Goal: Information Seeking & Learning: Learn about a topic

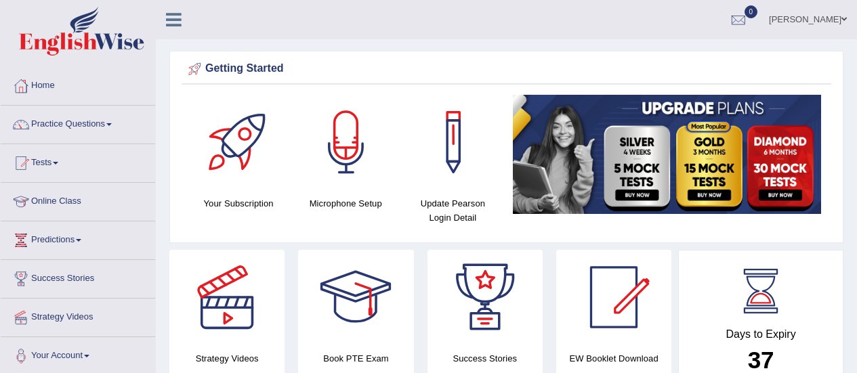
click at [78, 124] on link "Practice Questions" at bounding box center [78, 123] width 154 height 34
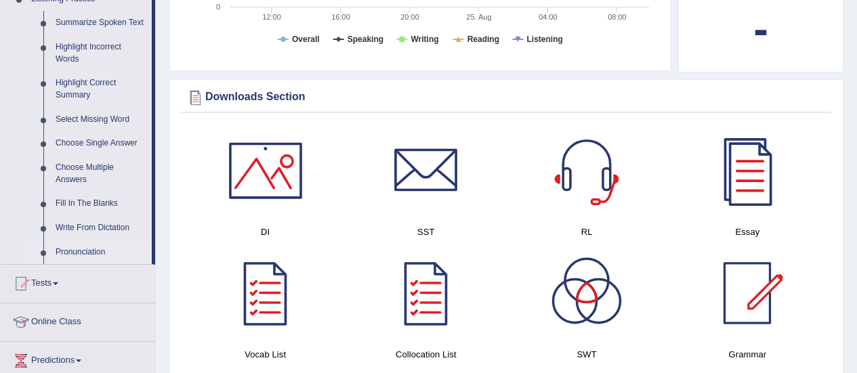
scroll to position [610, 0]
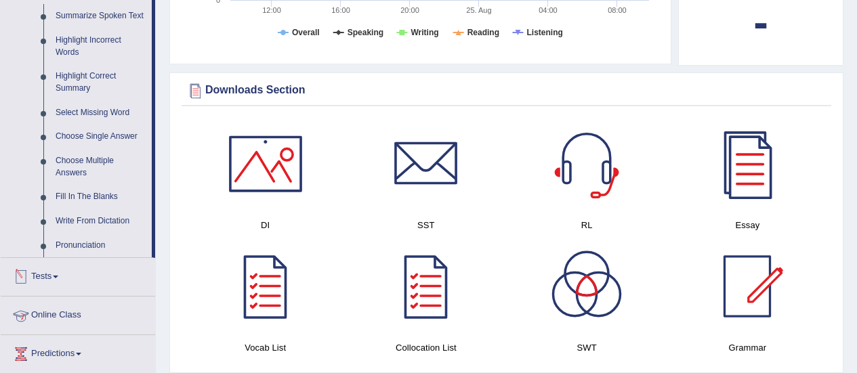
click at [58, 274] on link "Tests" at bounding box center [78, 275] width 154 height 34
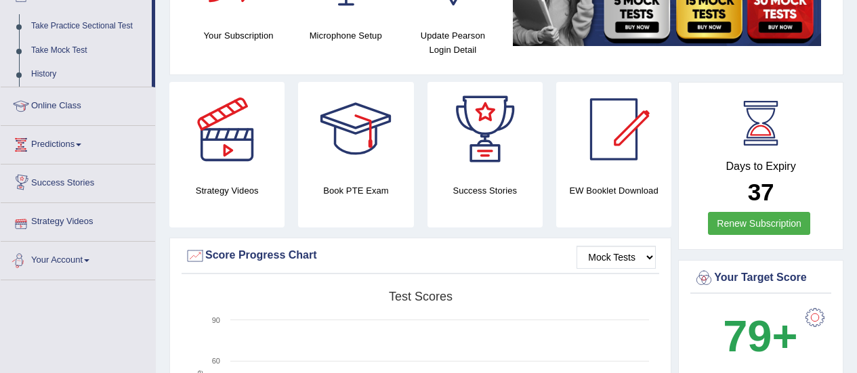
scroll to position [0, 0]
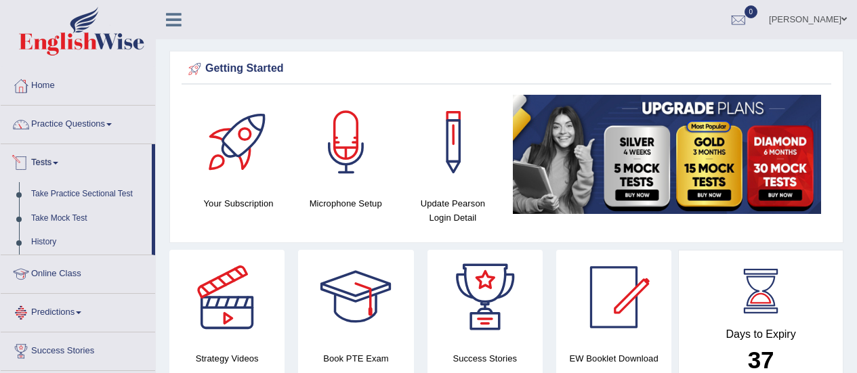
click at [62, 161] on link "Tests" at bounding box center [76, 161] width 151 height 34
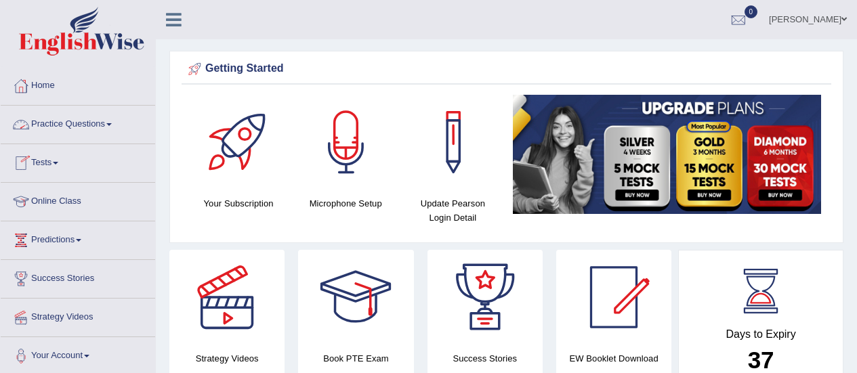
click at [118, 119] on link "Practice Questions" at bounding box center [78, 123] width 154 height 34
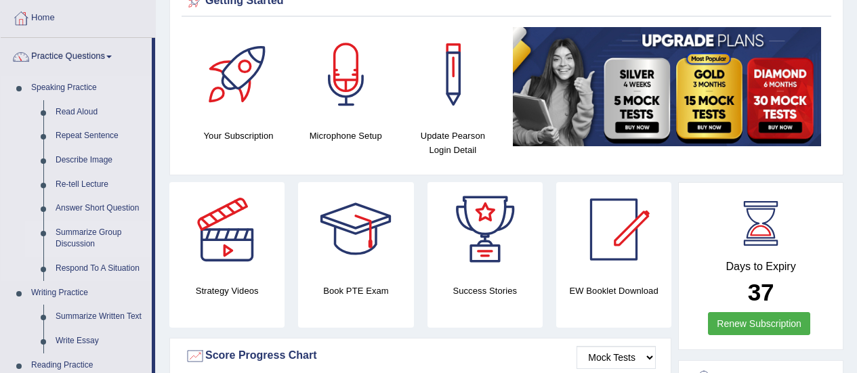
scroll to position [136, 0]
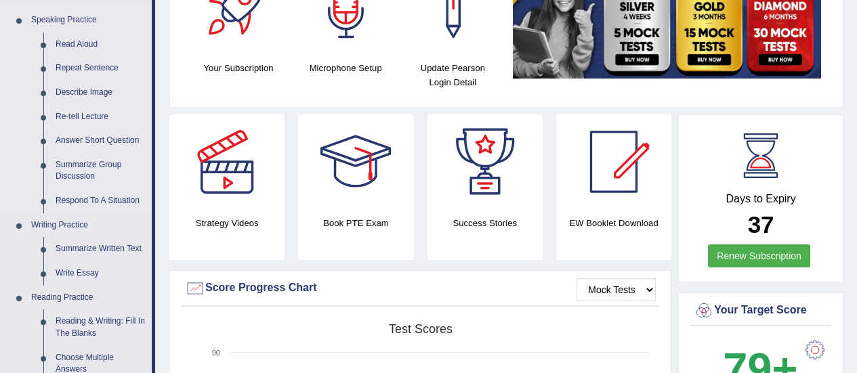
click at [88, 116] on link "Re-tell Lecture" at bounding box center [100, 117] width 102 height 24
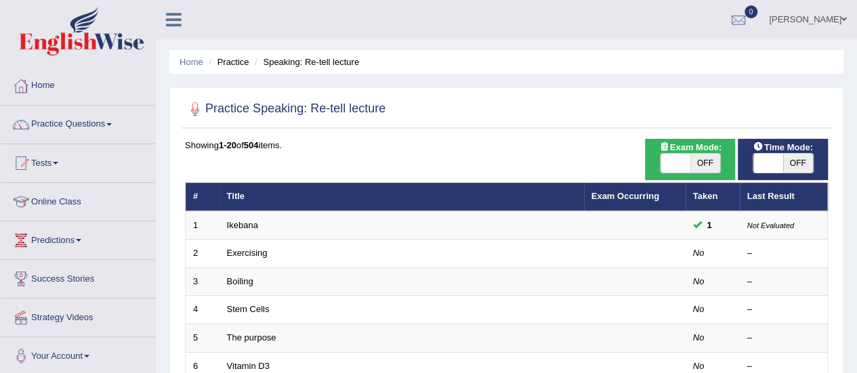
click at [117, 128] on link "Practice Questions" at bounding box center [78, 123] width 154 height 34
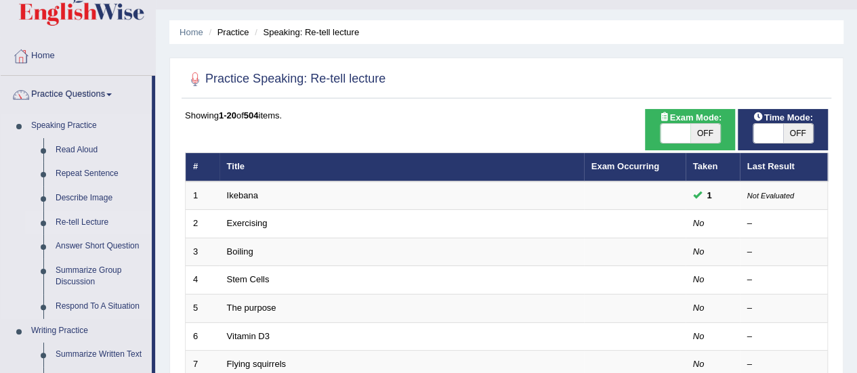
scroll to position [30, 0]
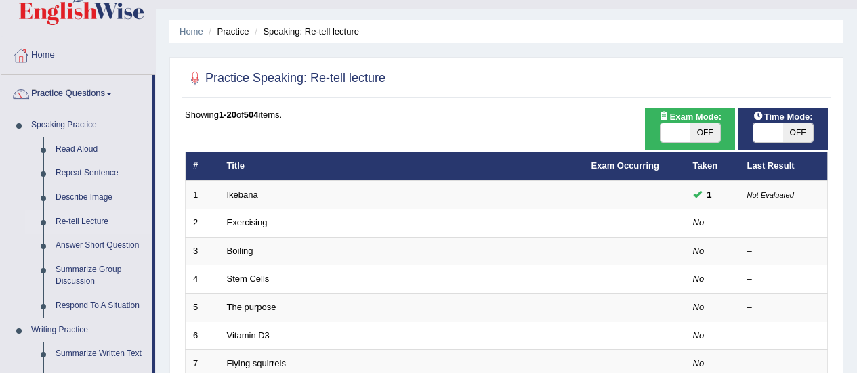
click at [436, 114] on div "Showing 1-20 of 504 items." at bounding box center [506, 114] width 643 height 13
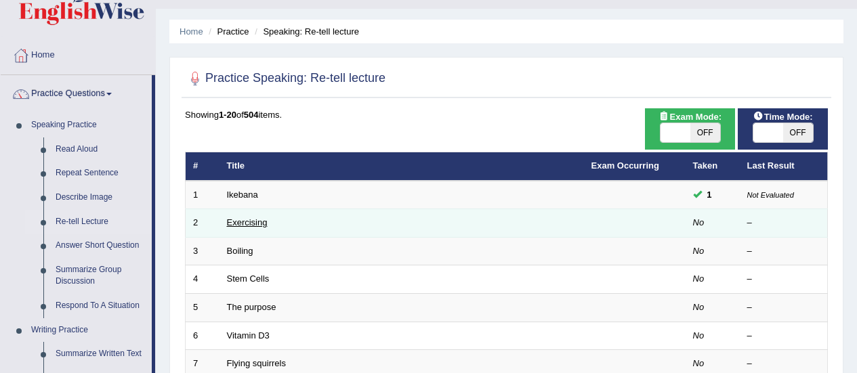
click at [232, 220] on link "Exercising" at bounding box center [247, 222] width 41 height 10
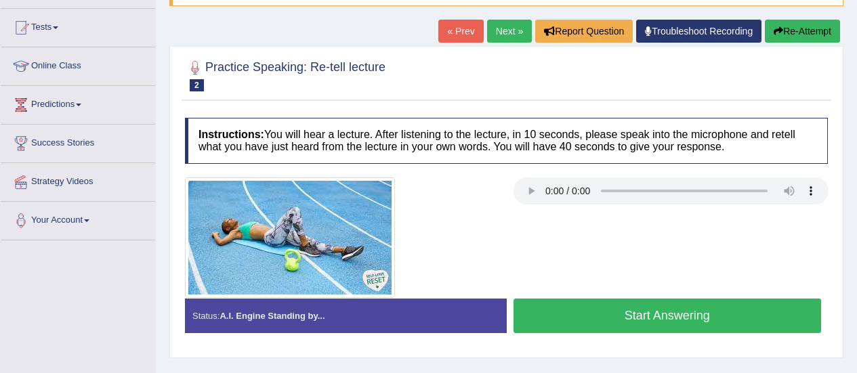
click at [500, 234] on div at bounding box center [342, 238] width 329 height 121
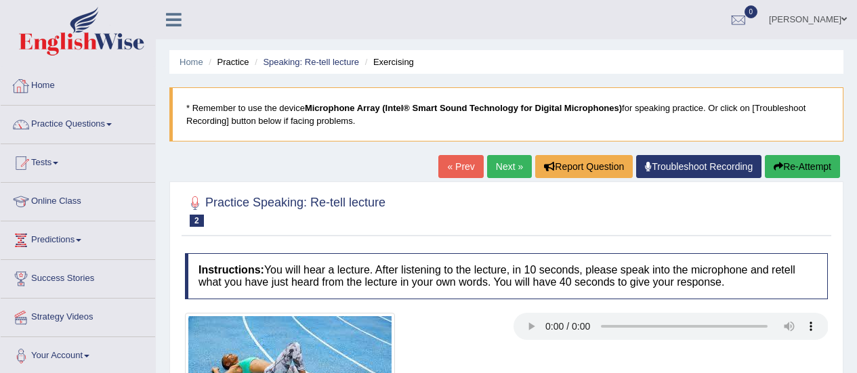
click at [35, 90] on link "Home" at bounding box center [78, 84] width 154 height 34
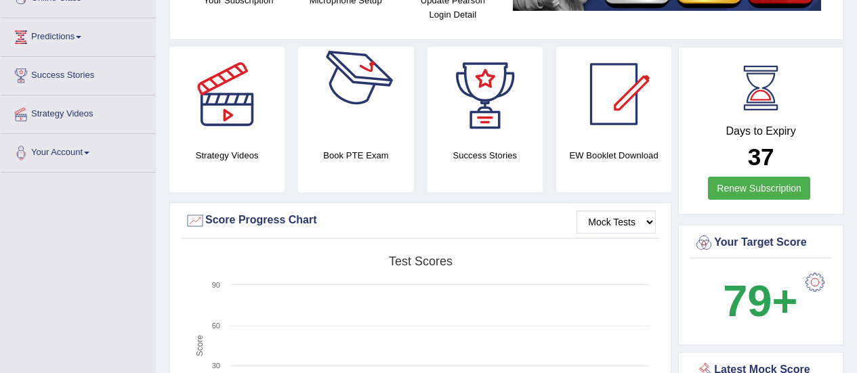
scroll to position [68, 0]
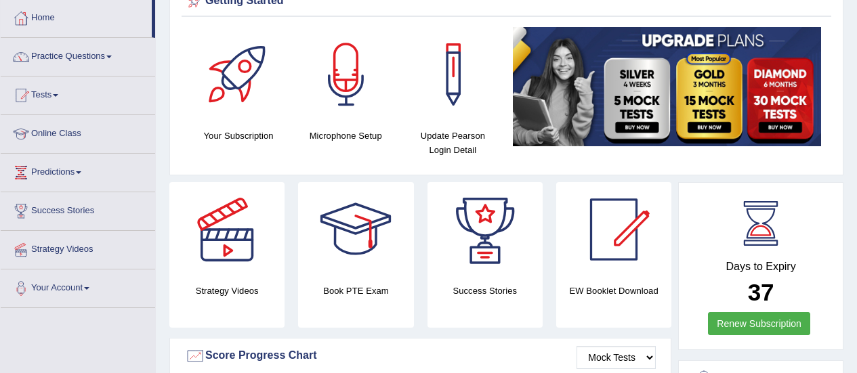
click at [352, 58] on div at bounding box center [346, 74] width 95 height 95
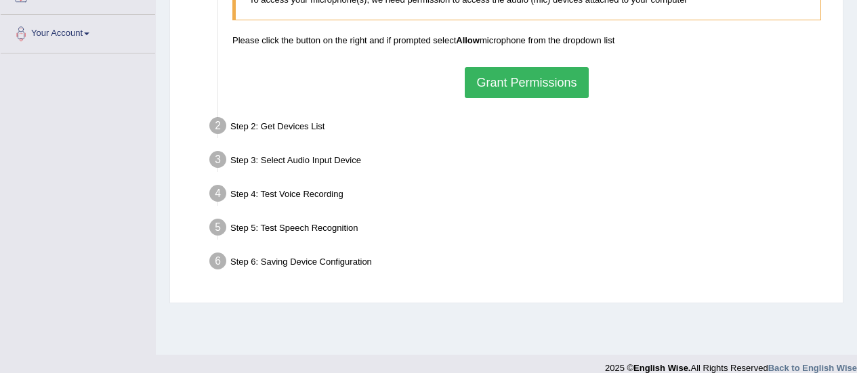
scroll to position [338, 0]
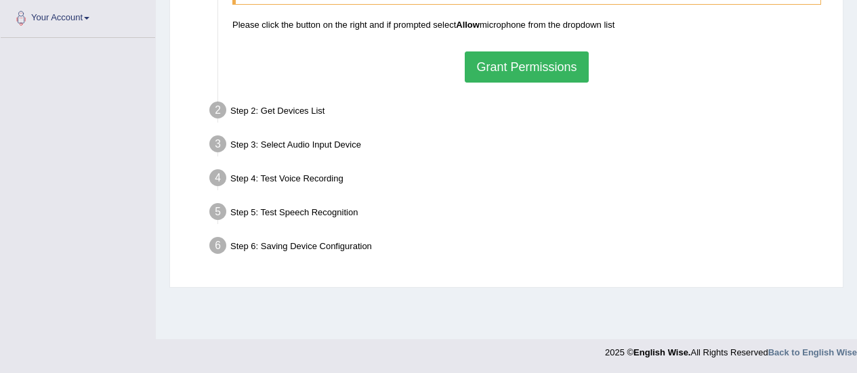
click at [518, 72] on button "Grant Permissions" at bounding box center [526, 66] width 123 height 31
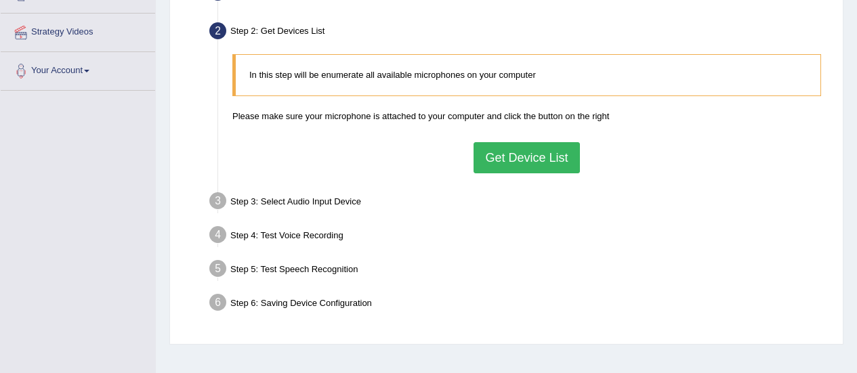
scroll to position [270, 0]
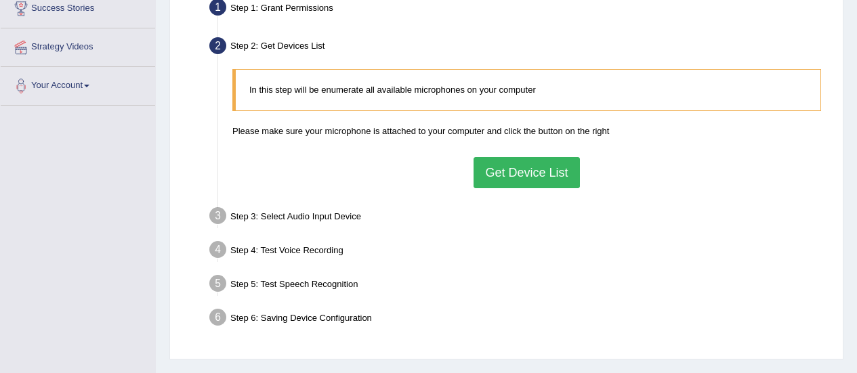
click at [504, 167] on button "Get Device List" at bounding box center [527, 172] width 106 height 31
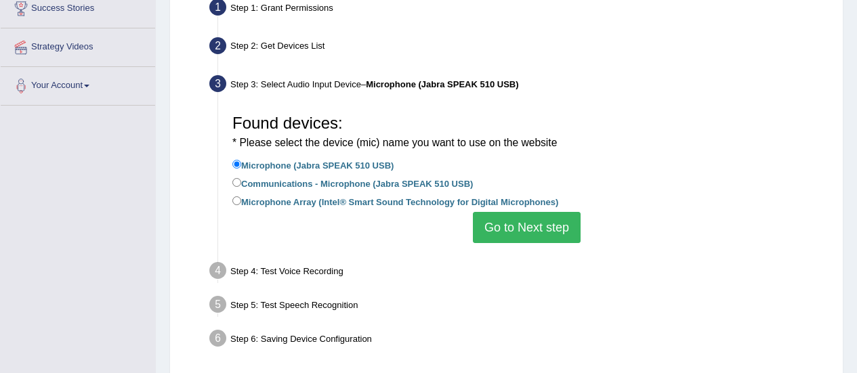
click at [501, 227] on button "Go to Next step" at bounding box center [527, 227] width 108 height 31
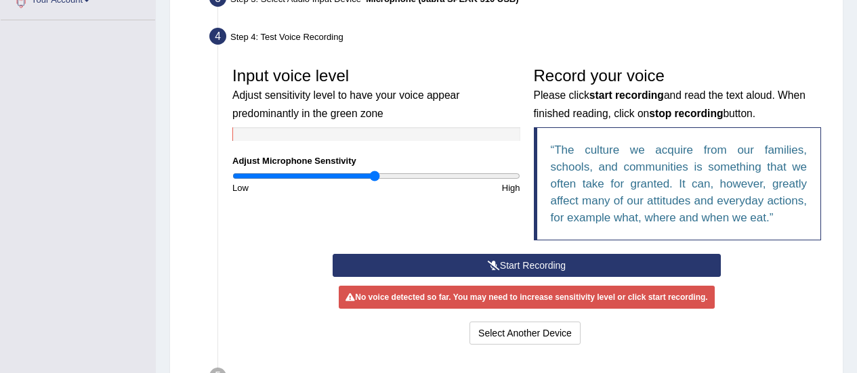
scroll to position [406, 0]
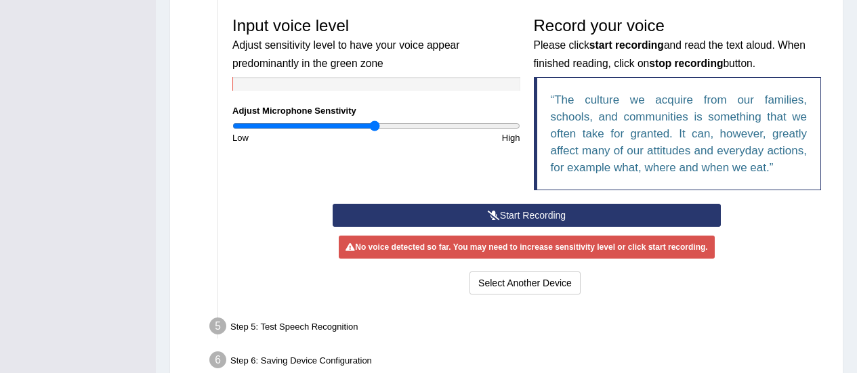
click at [301, 329] on div "Step 5: Test Speech Recognition" at bounding box center [519, 329] width 633 height 30
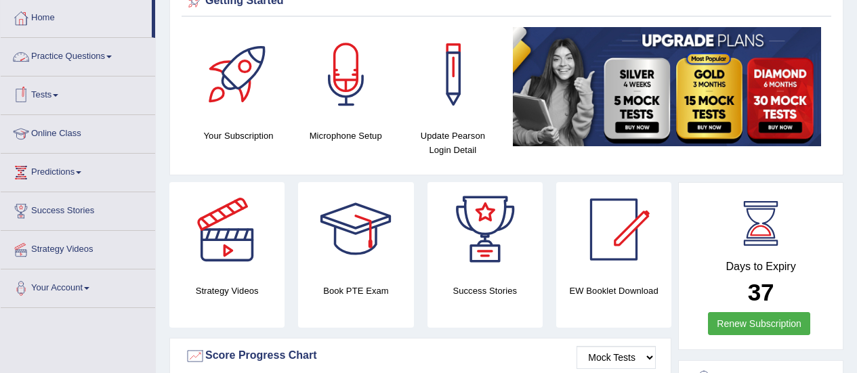
click at [61, 60] on link "Practice Questions" at bounding box center [78, 55] width 154 height 34
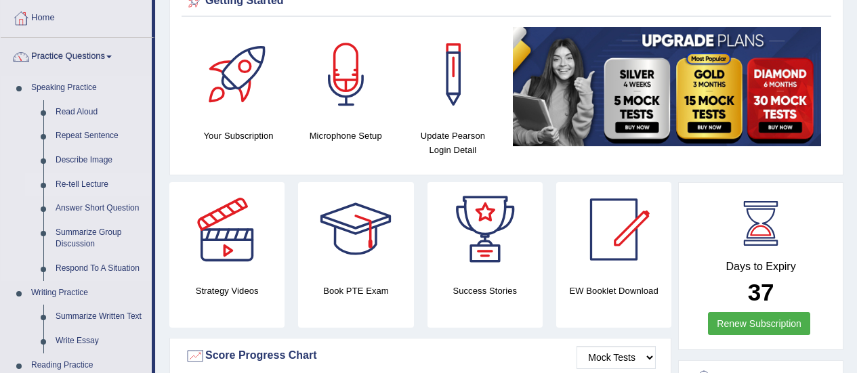
click at [91, 180] on link "Re-tell Lecture" at bounding box center [100, 185] width 102 height 24
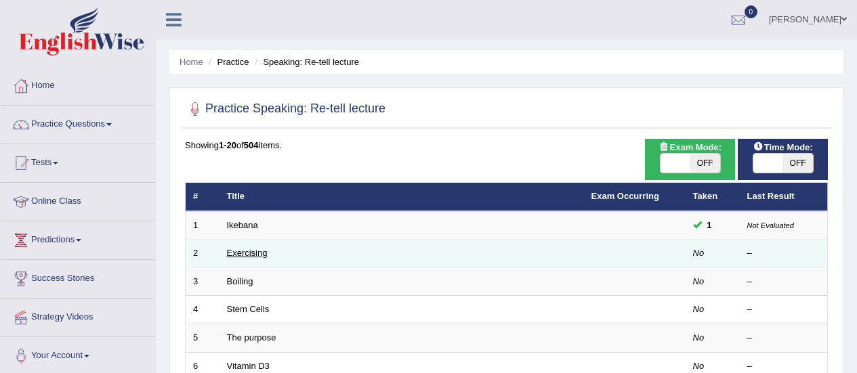
click at [252, 252] on link "Exercising" at bounding box center [247, 253] width 41 height 10
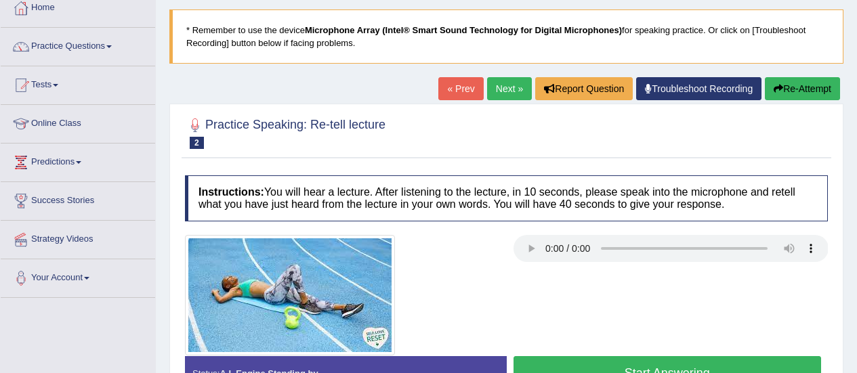
scroll to position [136, 0]
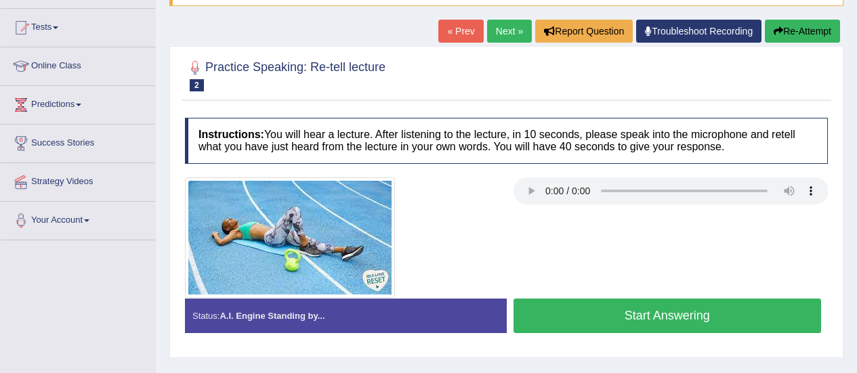
click at [662, 313] on button "Start Answering" at bounding box center [668, 316] width 308 height 35
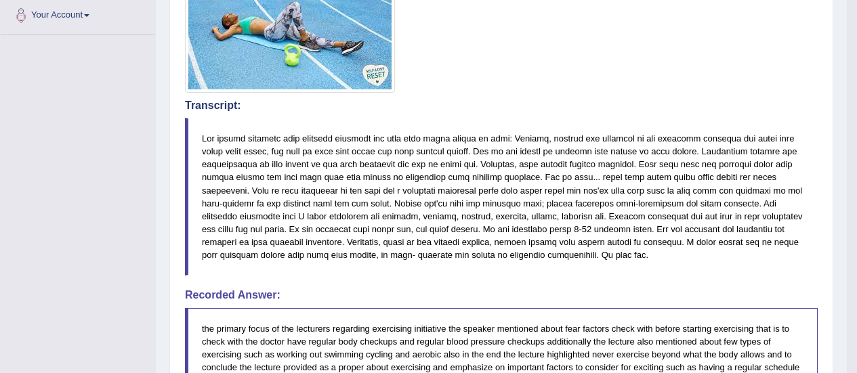
scroll to position [339, 0]
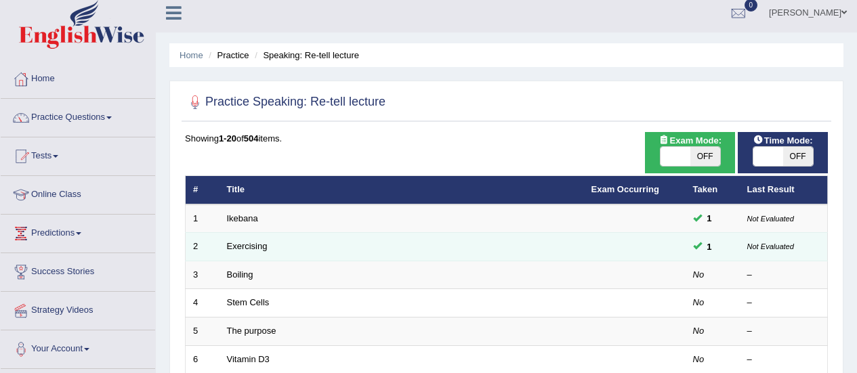
scroll to position [68, 0]
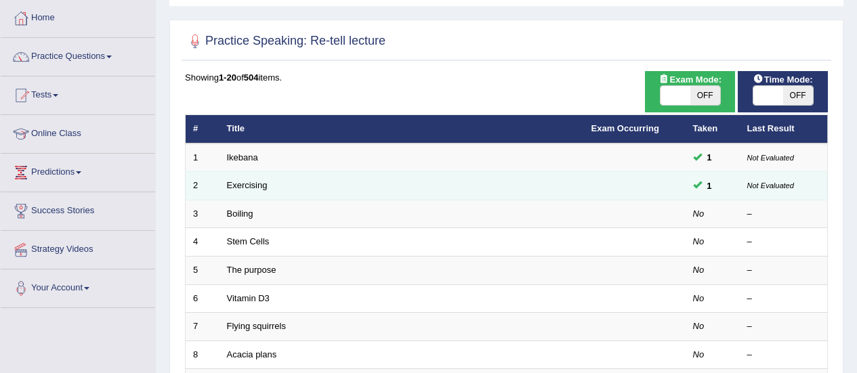
click at [782, 183] on small "Not Evaluated" at bounding box center [770, 186] width 47 height 8
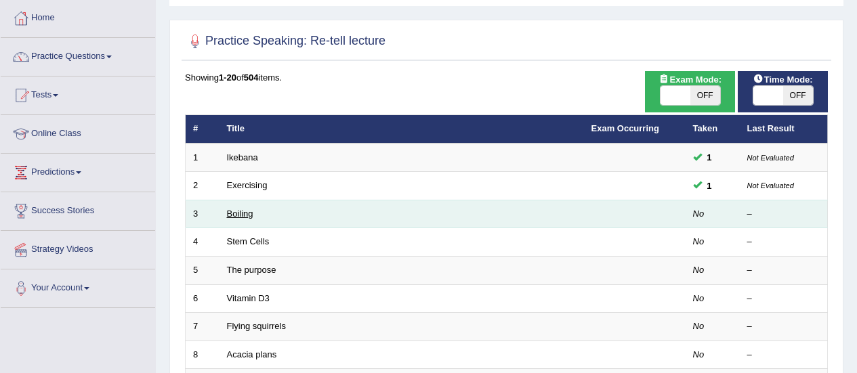
click at [246, 214] on link "Boiling" at bounding box center [240, 214] width 26 height 10
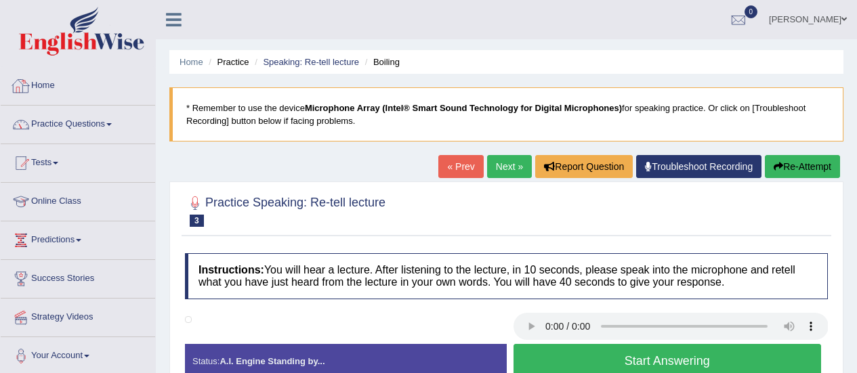
click at [64, 86] on link "Home" at bounding box center [78, 84] width 154 height 34
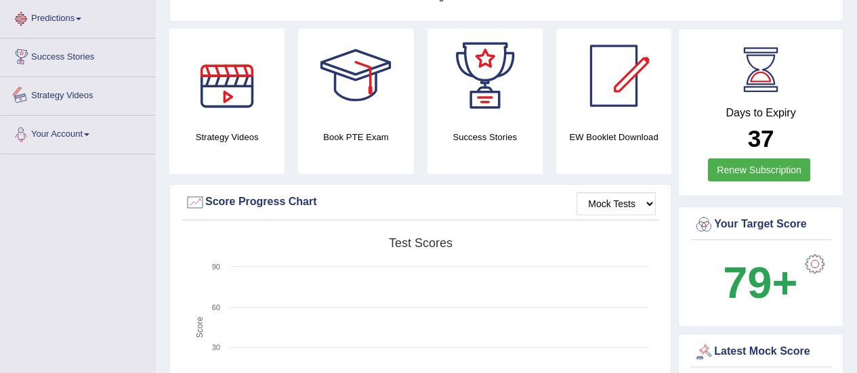
scroll to position [339, 0]
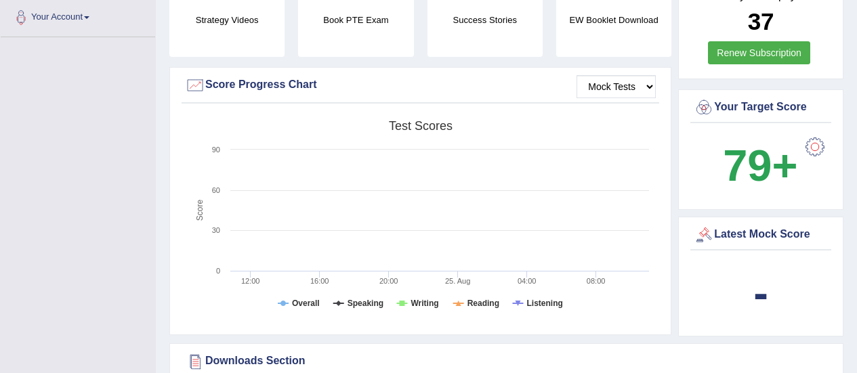
drag, startPoint x: 341, startPoint y: 299, endPoint x: 355, endPoint y: 308, distance: 16.2
click at [347, 304] on rect at bounding box center [420, 219] width 471 height 210
click at [358, 308] on tspan "Speaking" at bounding box center [366, 303] width 36 height 9
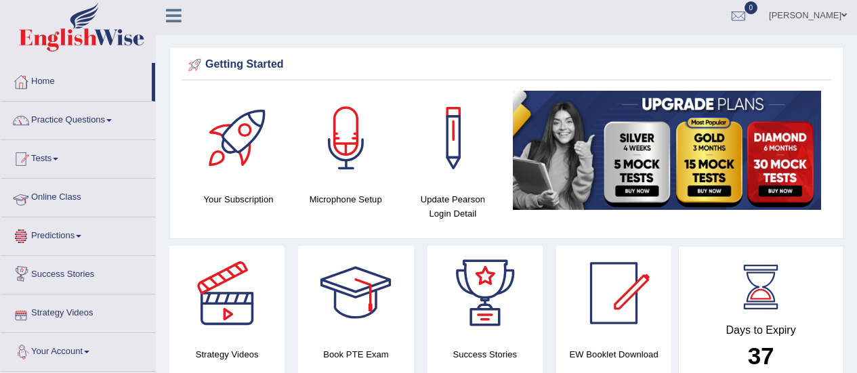
scroll to position [0, 0]
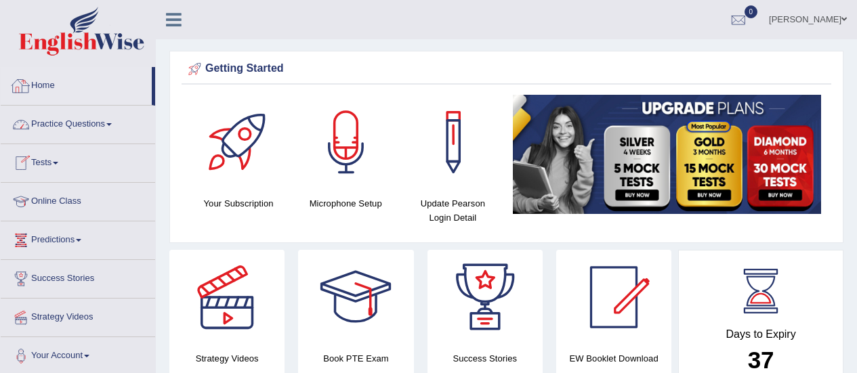
click at [95, 123] on link "Practice Questions" at bounding box center [78, 123] width 154 height 34
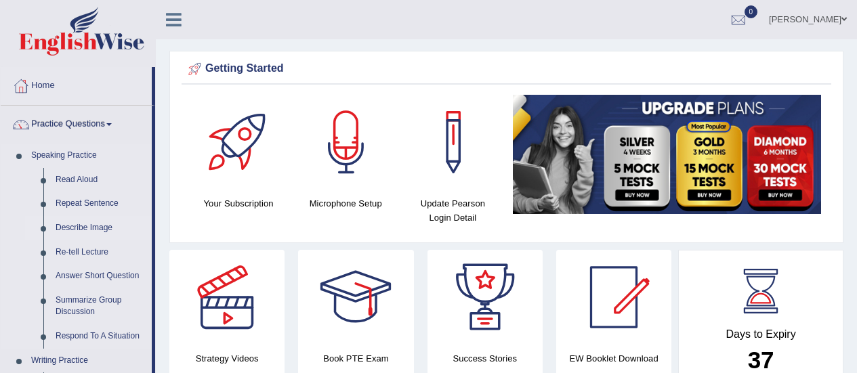
scroll to position [136, 0]
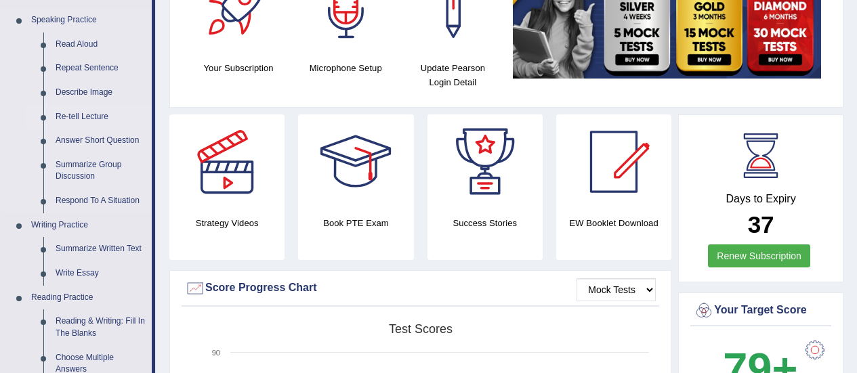
click at [99, 114] on link "Re-tell Lecture" at bounding box center [100, 117] width 102 height 24
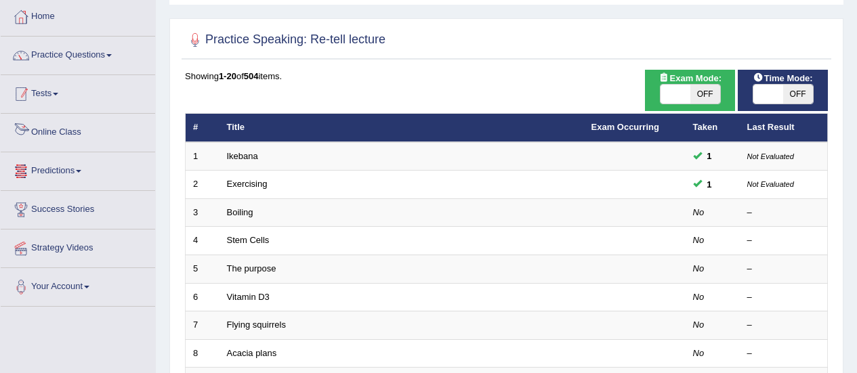
scroll to position [68, 0]
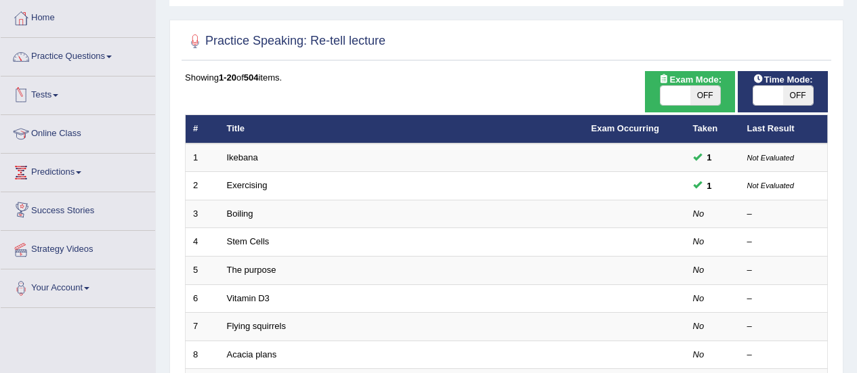
click at [75, 176] on link "Predictions" at bounding box center [78, 171] width 154 height 34
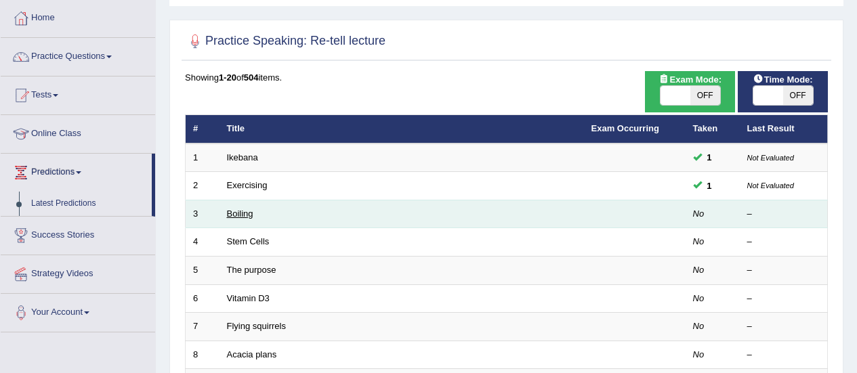
click at [236, 210] on link "Boiling" at bounding box center [240, 214] width 26 height 10
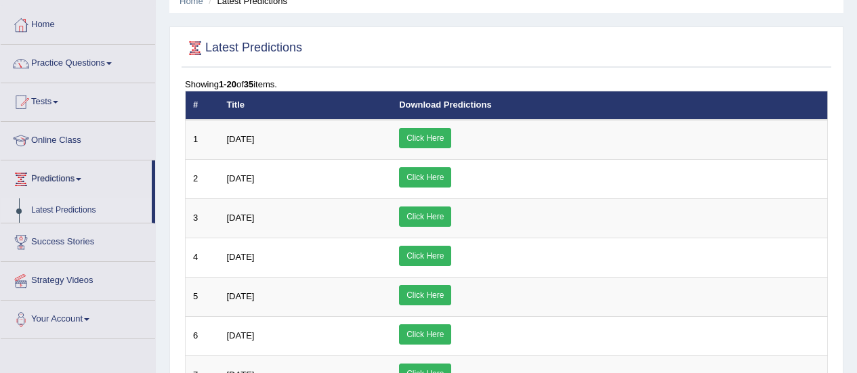
scroll to position [68, 0]
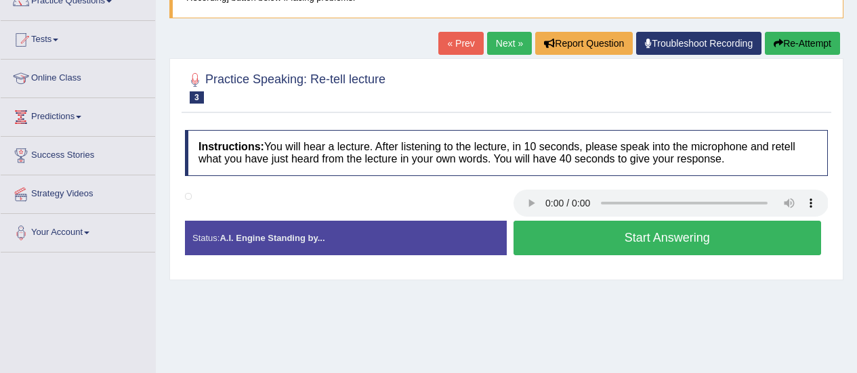
scroll to position [136, 0]
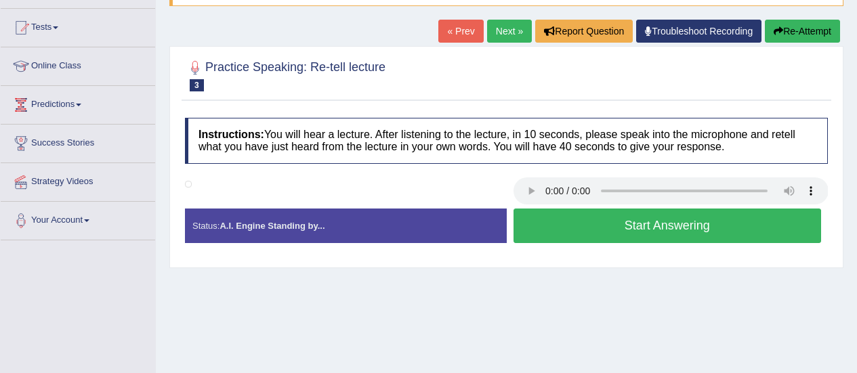
click at [589, 230] on button "Start Answering" at bounding box center [668, 226] width 308 height 35
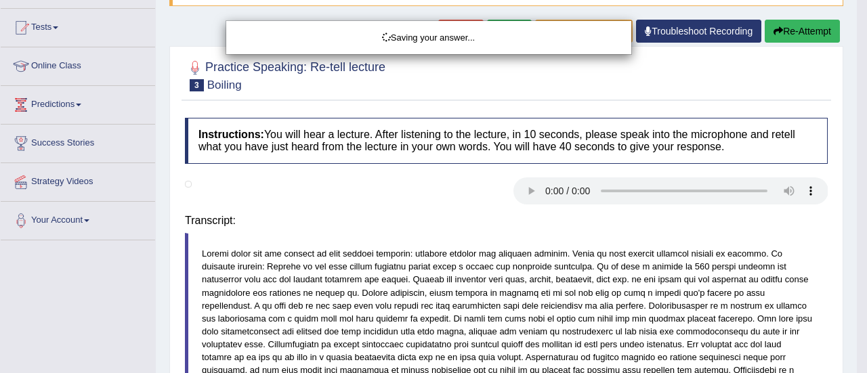
click at [367, 261] on div "Saving your answer..." at bounding box center [433, 186] width 867 height 373
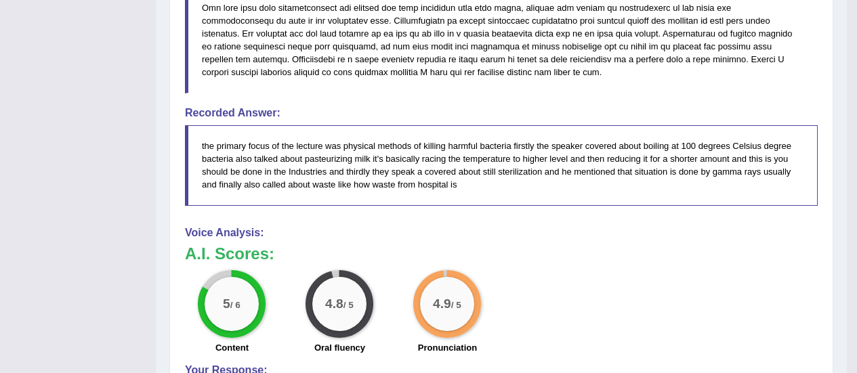
scroll to position [562, 0]
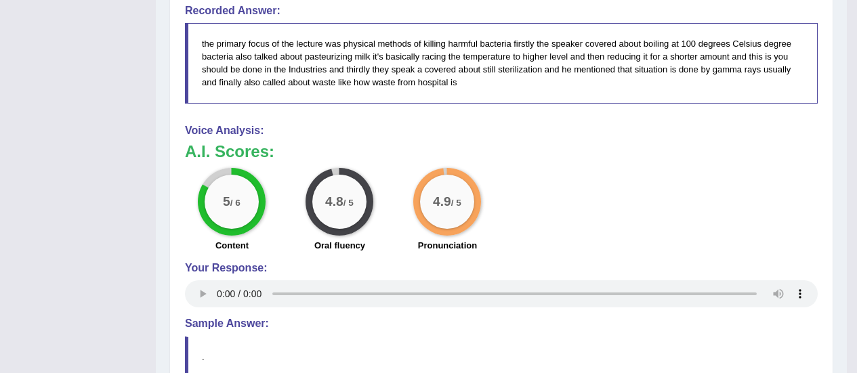
click at [237, 209] on div "5 / 6" at bounding box center [232, 202] width 54 height 54
click at [300, 84] on blockquote "the primary focus of the lecture was physical methods of killing harmful bacter…" at bounding box center [501, 63] width 633 height 80
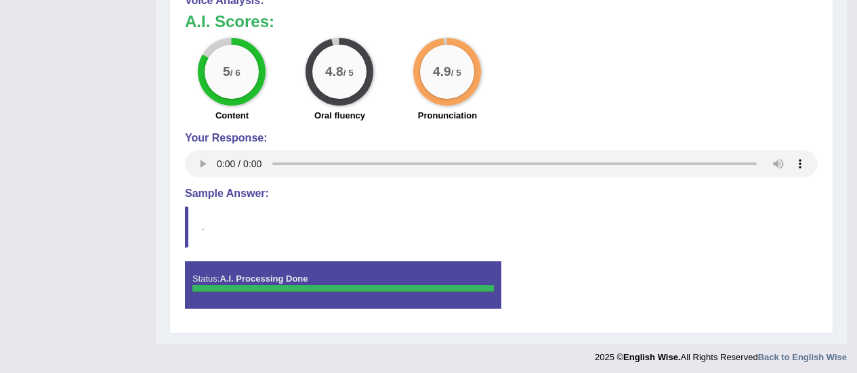
scroll to position [697, 0]
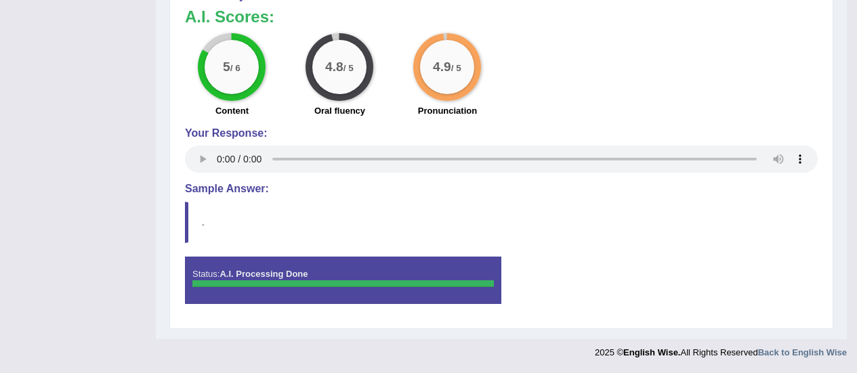
drag, startPoint x: 28, startPoint y: 1, endPoint x: 518, endPoint y: 140, distance: 510.0
click at [518, 140] on div "Your Response:" at bounding box center [501, 151] width 633 height 49
